Goal: Find specific page/section: Find specific page/section

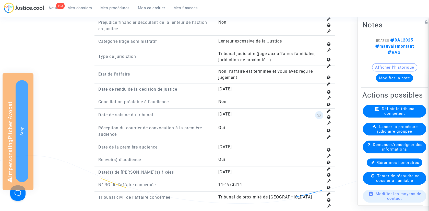
click at [319, 113] on icon at bounding box center [319, 115] width 4 height 4
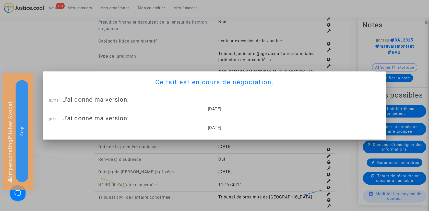
click at [294, 154] on div at bounding box center [214, 105] width 429 height 211
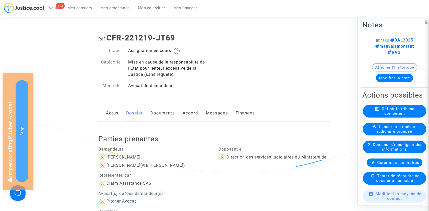
click at [185, 116] on link "Accord" at bounding box center [191, 113] width 16 height 17
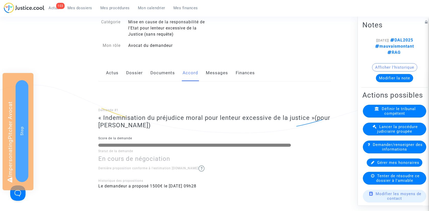
scroll to position [39, 0]
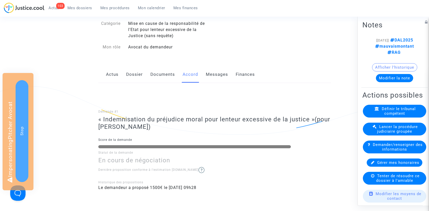
click at [158, 76] on link "Documents" at bounding box center [163, 74] width 25 height 17
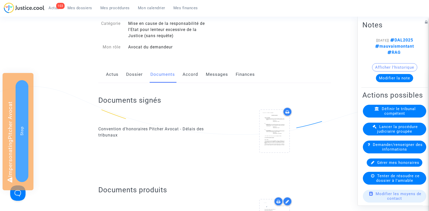
click at [138, 74] on link "Dossier" at bounding box center [134, 74] width 17 height 17
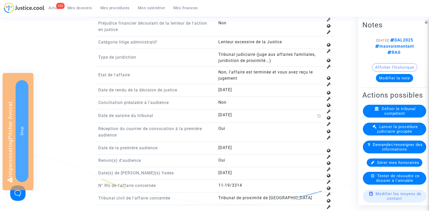
scroll to position [690, 0]
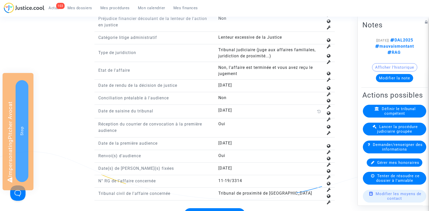
click at [406, 63] on button "Afficher l'historique" at bounding box center [394, 67] width 45 height 8
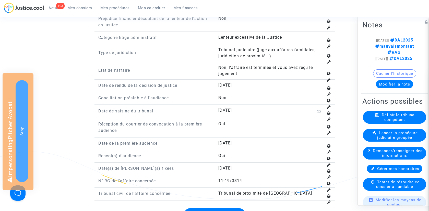
click at [410, 69] on button "Cacher l'historique" at bounding box center [394, 73] width 43 height 8
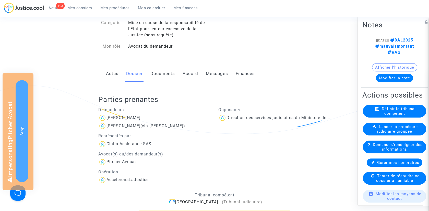
scroll to position [0, 0]
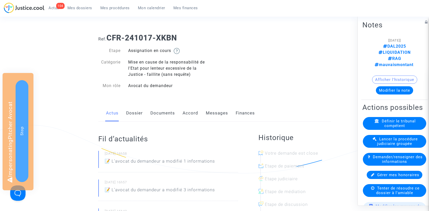
click at [140, 114] on link "Dossier" at bounding box center [134, 113] width 17 height 17
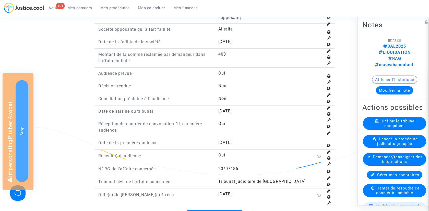
scroll to position [803, 0]
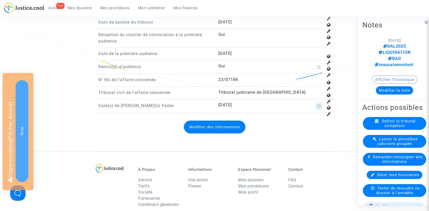
click at [317, 104] on icon at bounding box center [319, 106] width 4 height 4
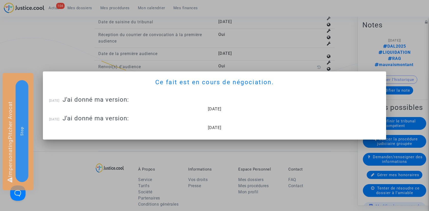
click at [275, 50] on div at bounding box center [214, 105] width 429 height 211
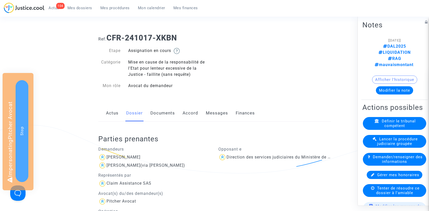
click at [163, 112] on link "Documents" at bounding box center [163, 113] width 25 height 17
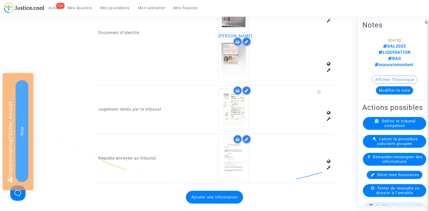
scroll to position [450, 0]
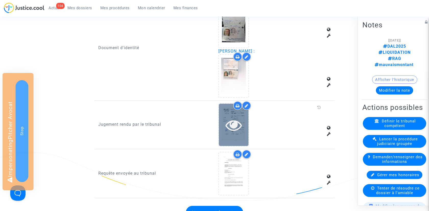
click at [237, 125] on icon at bounding box center [234, 125] width 17 height 16
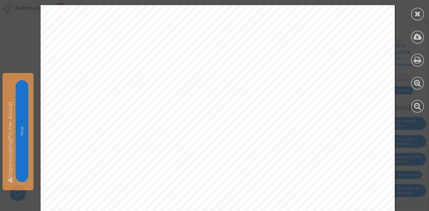
scroll to position [109, 0]
click at [416, 14] on icon at bounding box center [418, 14] width 6 height 8
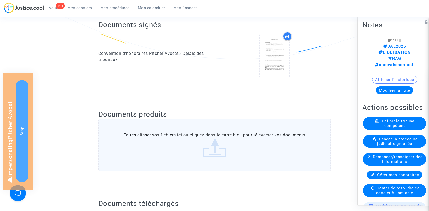
scroll to position [68, 0]
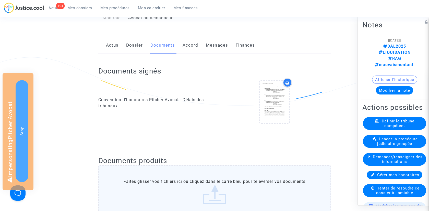
click at [143, 43] on div "Actus Dossier Documents Accord Messages Finances" at bounding box center [214, 45] width 233 height 17
click at [139, 44] on link "Dossier" at bounding box center [134, 45] width 17 height 17
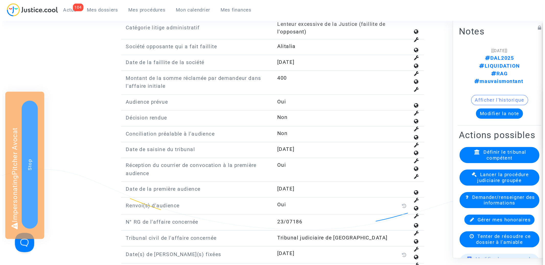
scroll to position [704, 0]
